Goal: Navigation & Orientation: Understand site structure

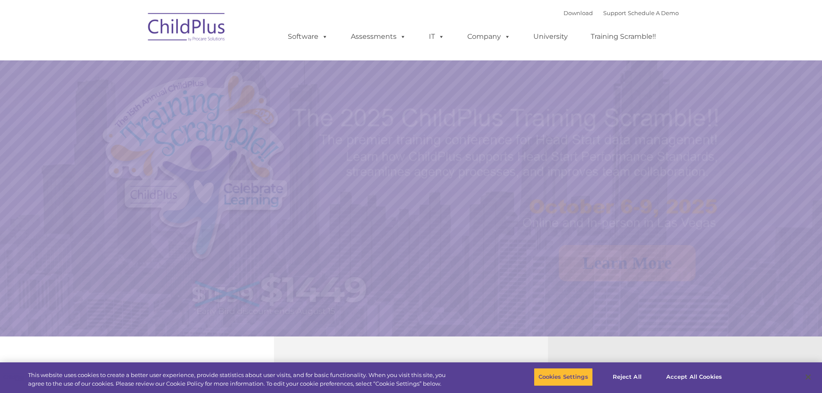
select select "MEDIUM"
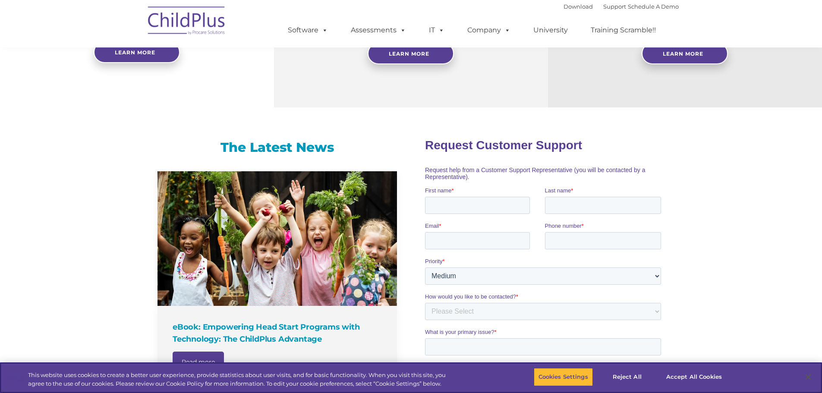
scroll to position [216, 0]
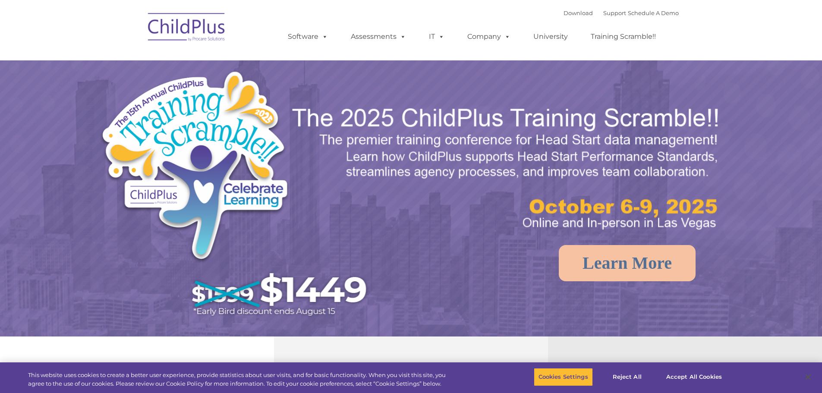
select select "MEDIUM"
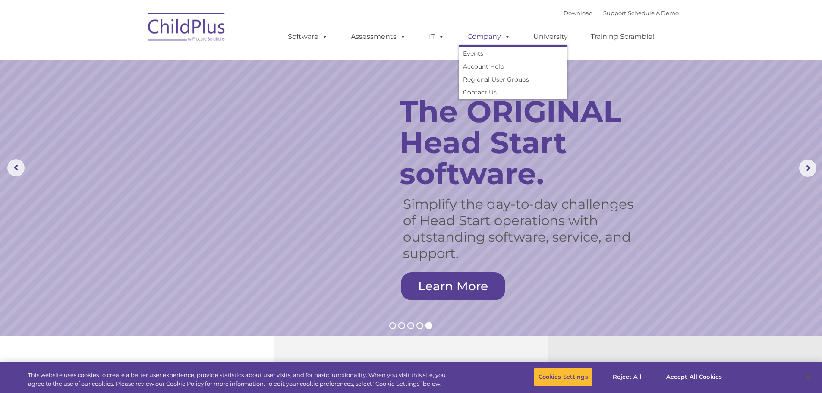
click at [493, 40] on link "Company" at bounding box center [489, 36] width 60 height 17
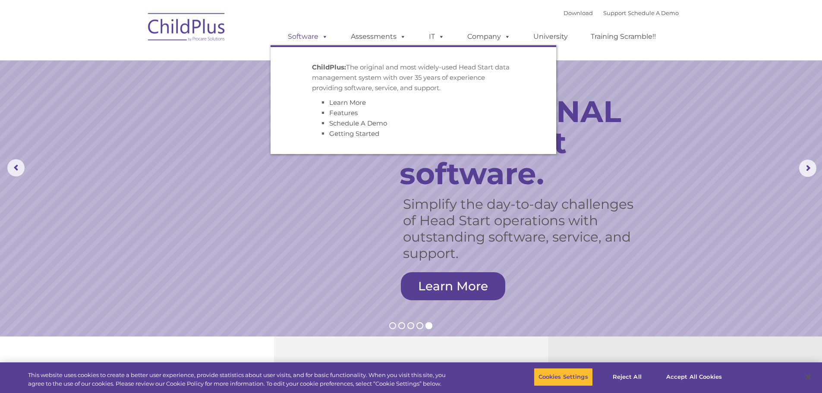
click at [308, 37] on link "Software" at bounding box center [307, 36] width 57 height 17
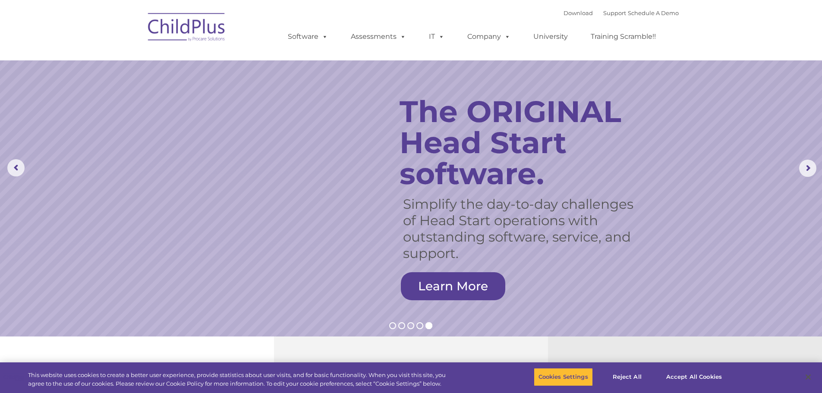
click at [183, 14] on img at bounding box center [187, 28] width 86 height 43
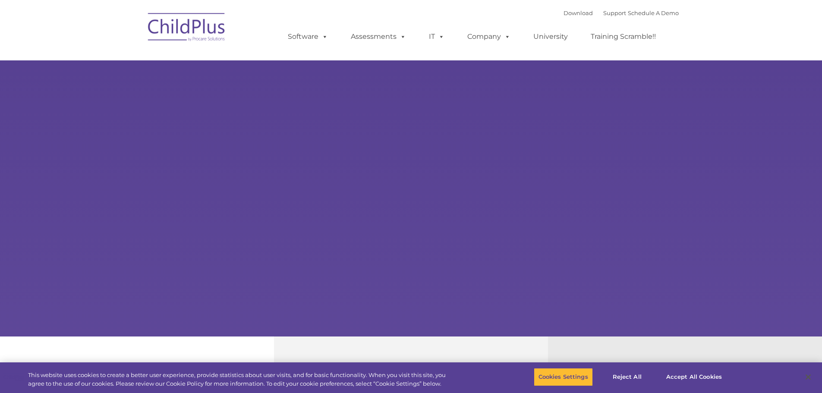
select select "MEDIUM"
